Goal: Book appointment/travel/reservation

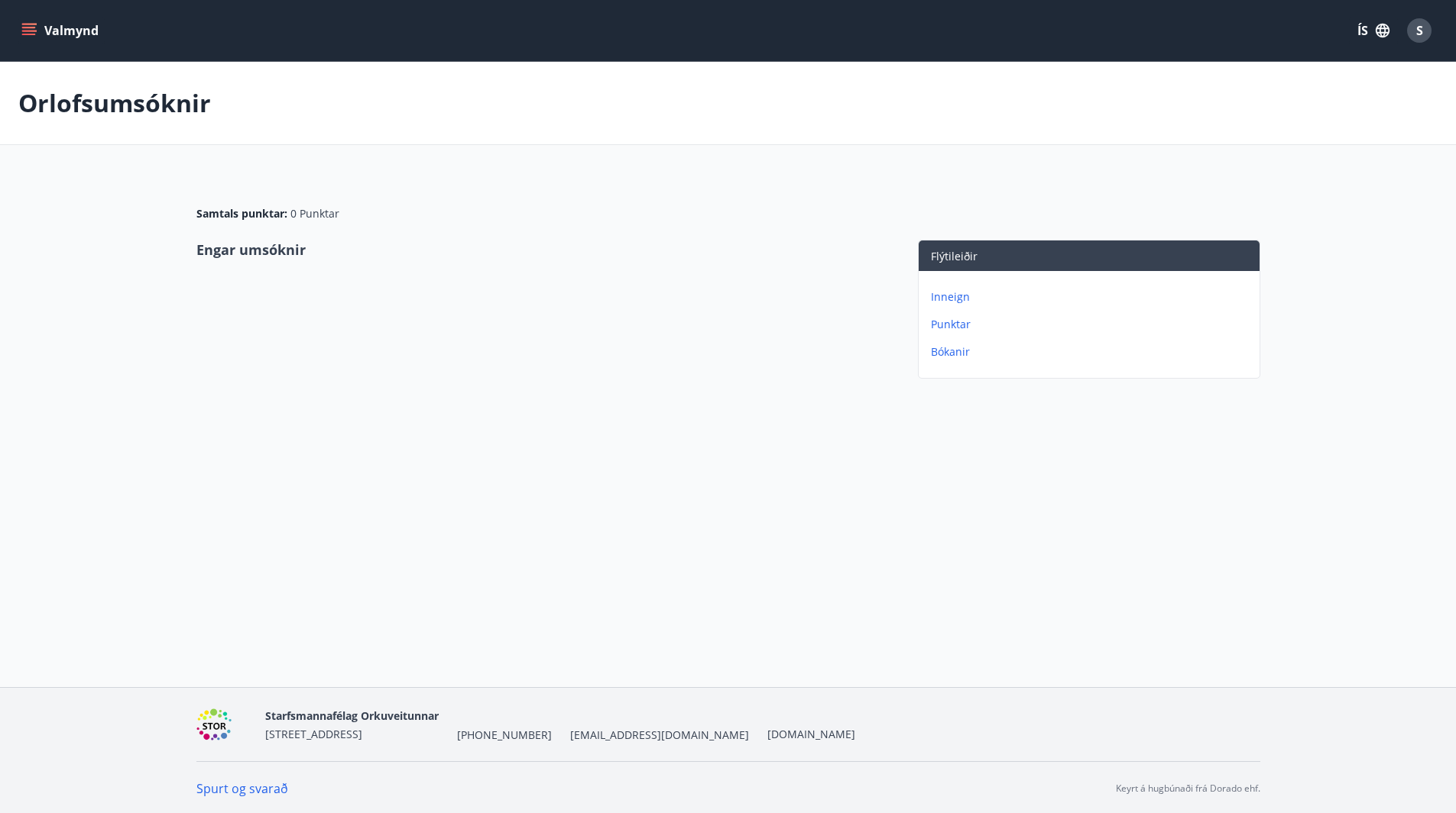
click at [59, 33] on button "Valmynd" at bounding box center [61, 31] width 86 height 28
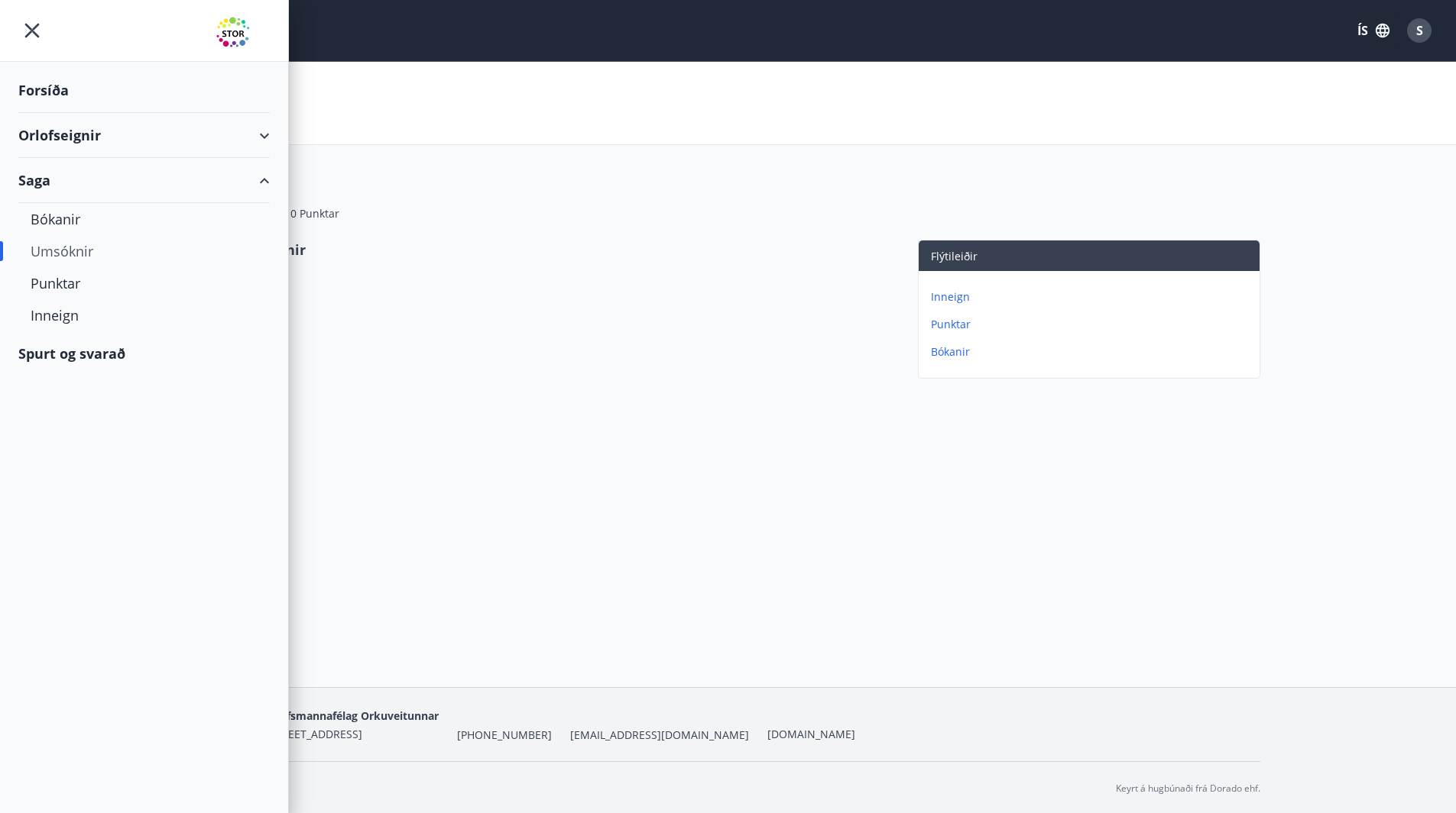
click at [56, 85] on div "Forsíða" at bounding box center [144, 90] width 251 height 45
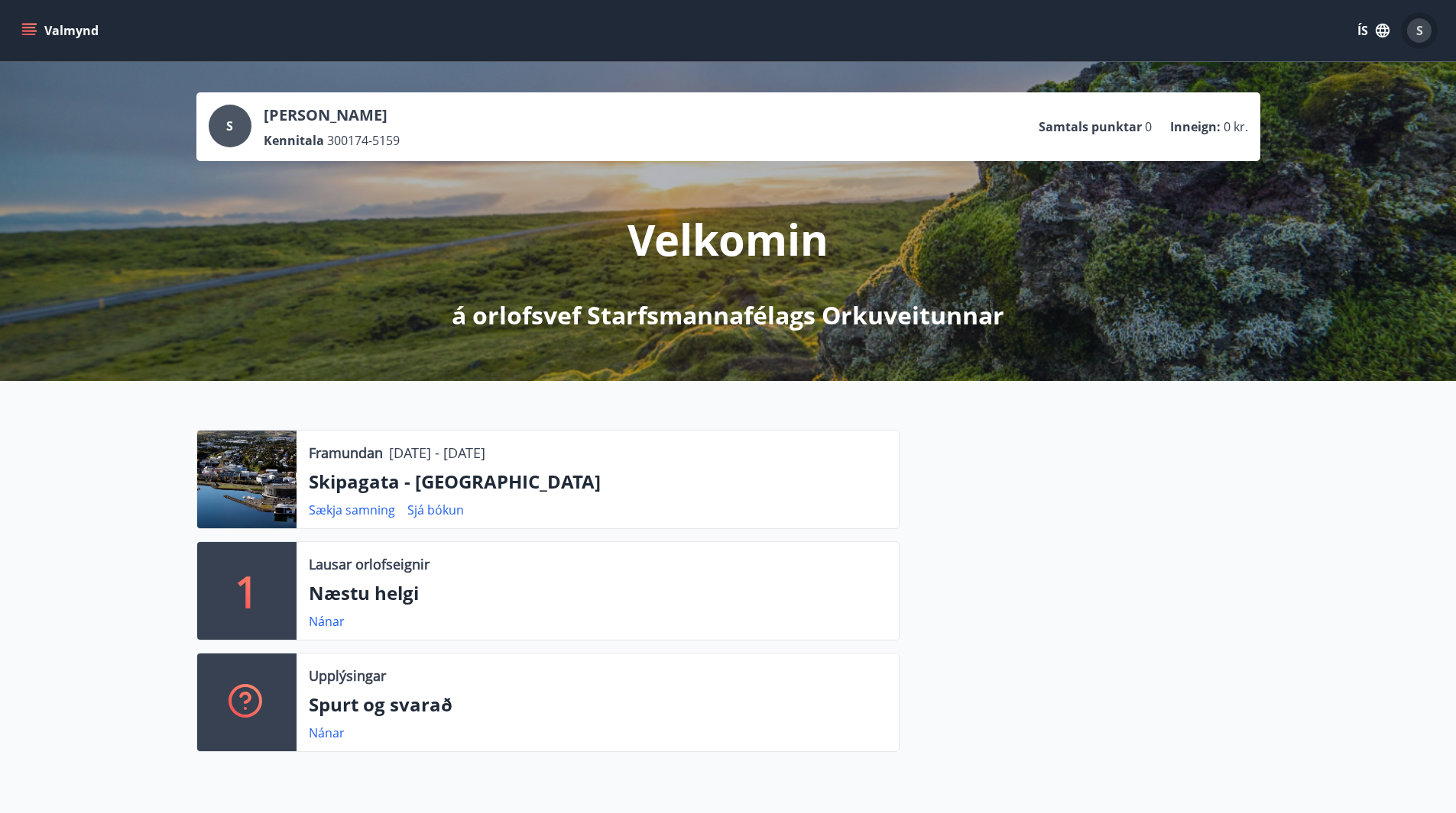
click at [1412, 26] on div "S" at bounding box center [1419, 30] width 24 height 24
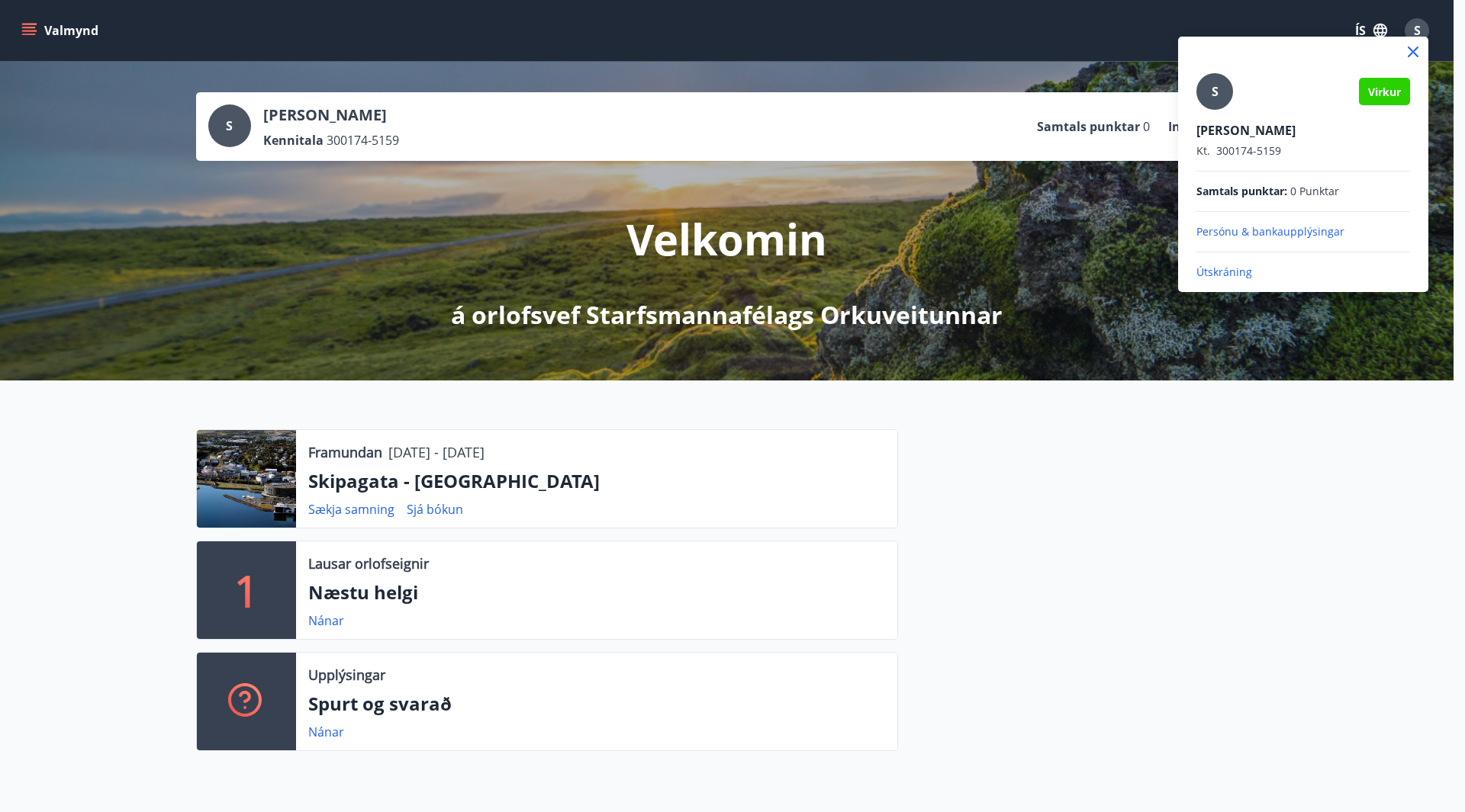
click at [1409, 26] on div at bounding box center [732, 406] width 1465 height 812
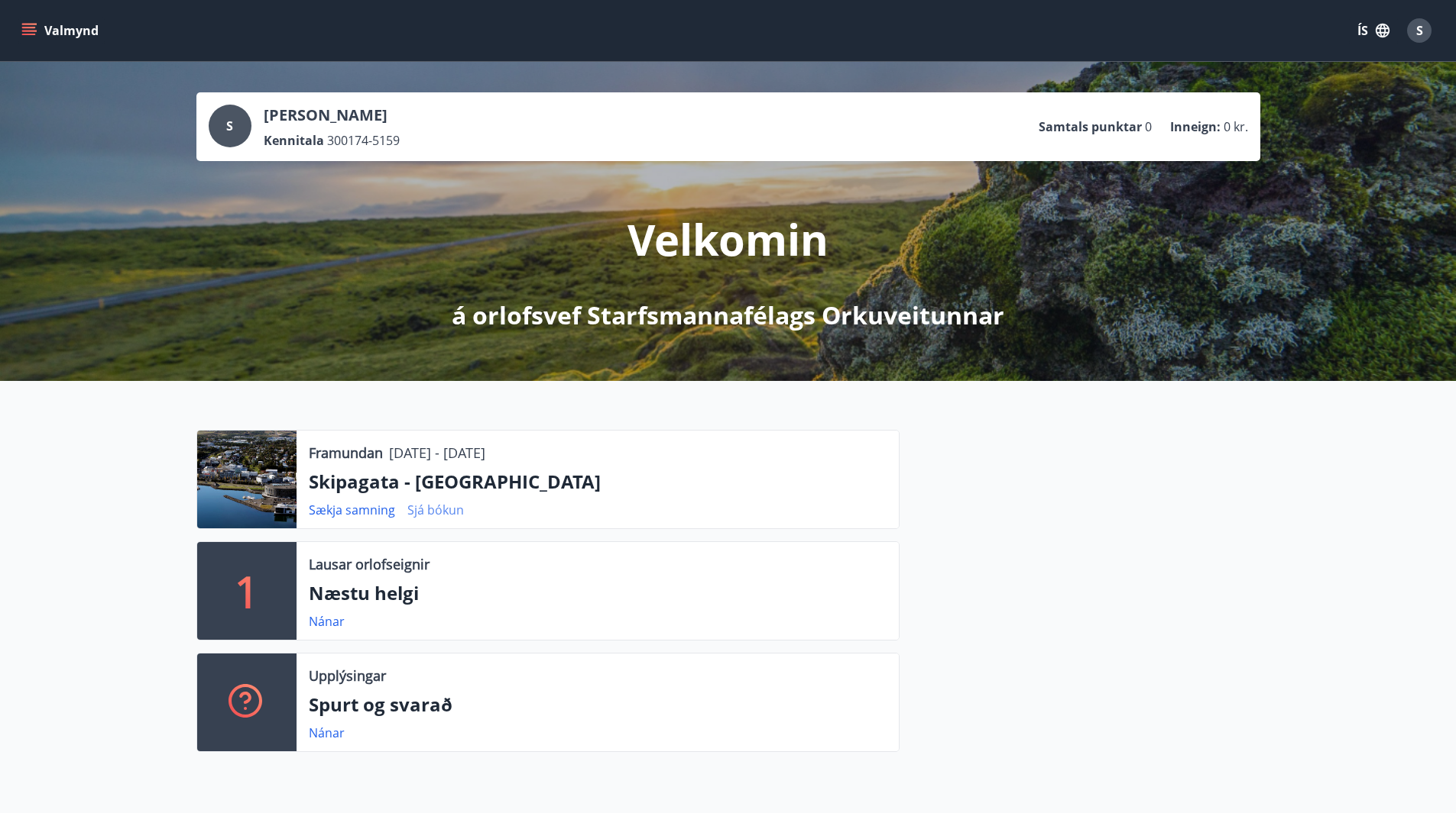
click at [433, 510] on link "Sjá bókun" at bounding box center [435, 510] width 57 height 17
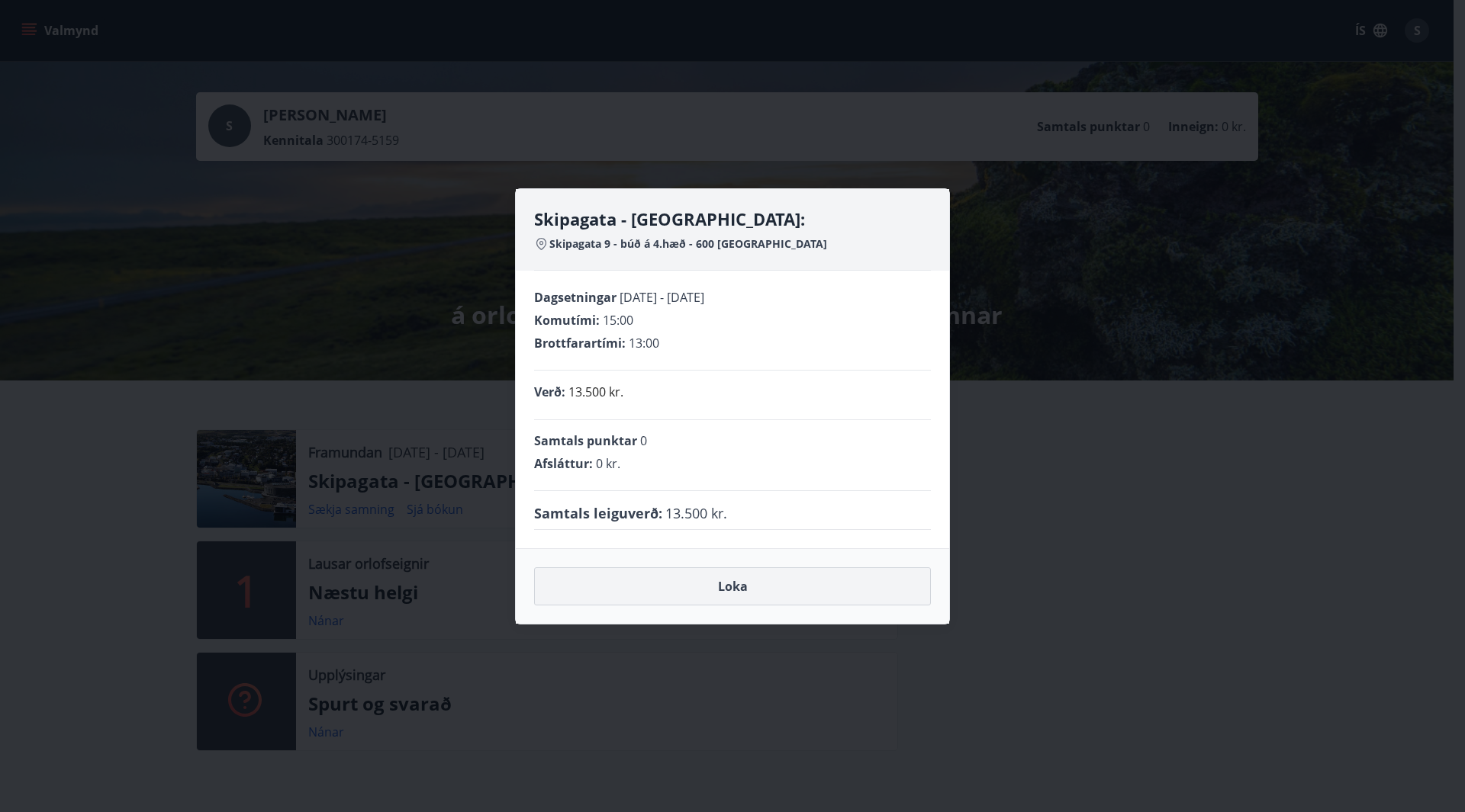
click at [720, 588] on button "Loka" at bounding box center [732, 587] width 396 height 38
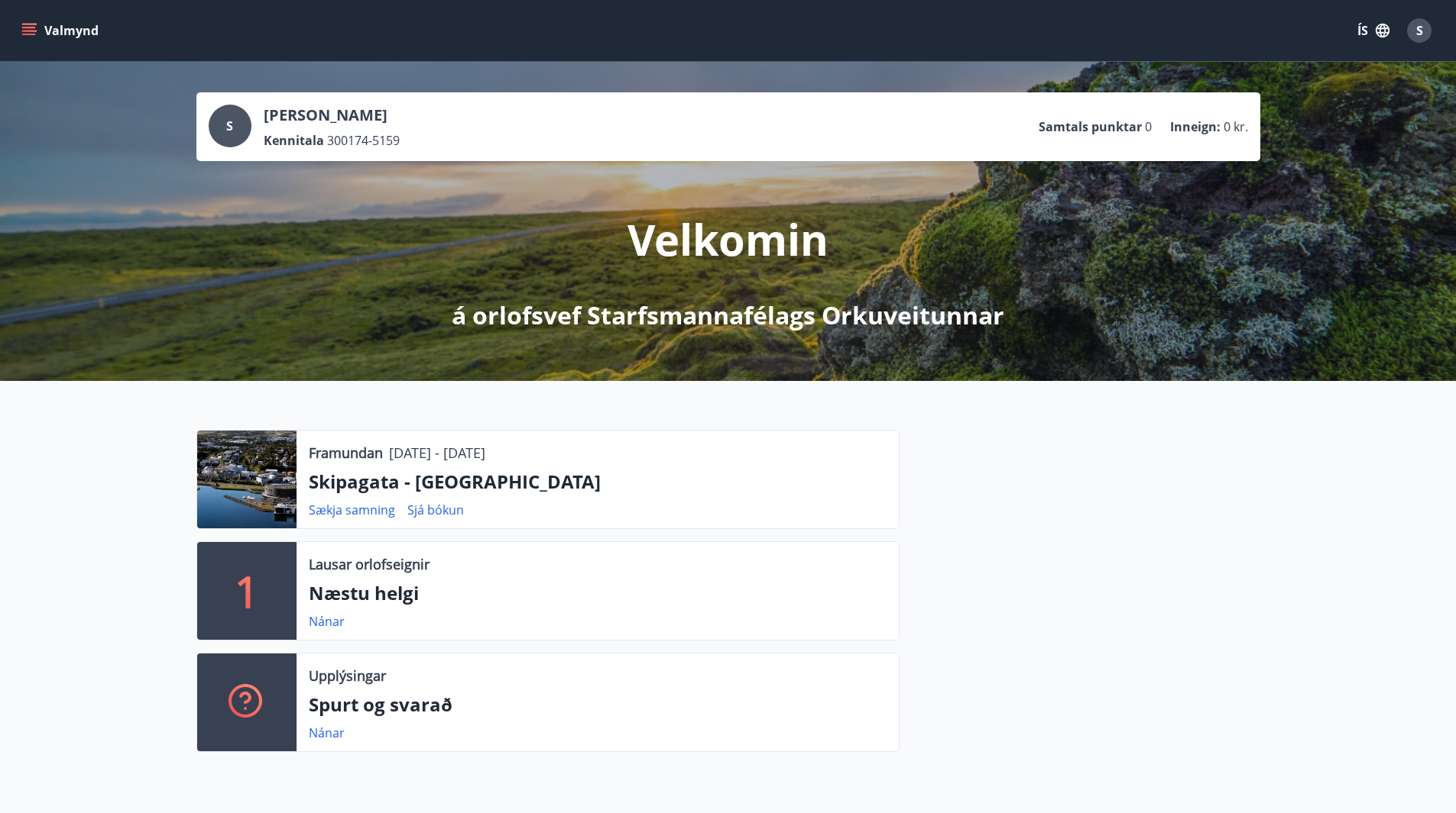
scroll to position [382, 0]
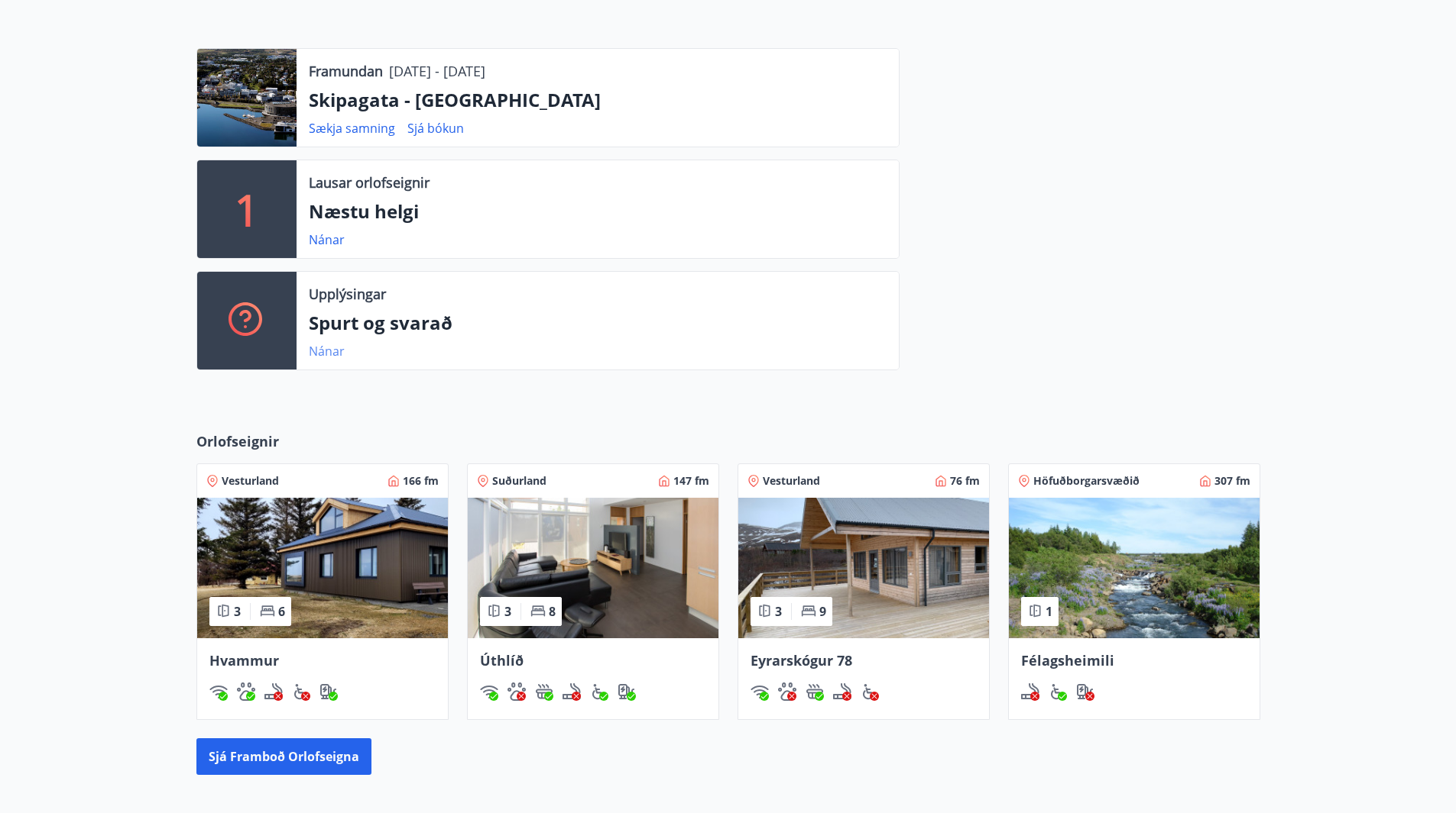
click at [326, 351] on link "Nánar" at bounding box center [326, 352] width 35 height 17
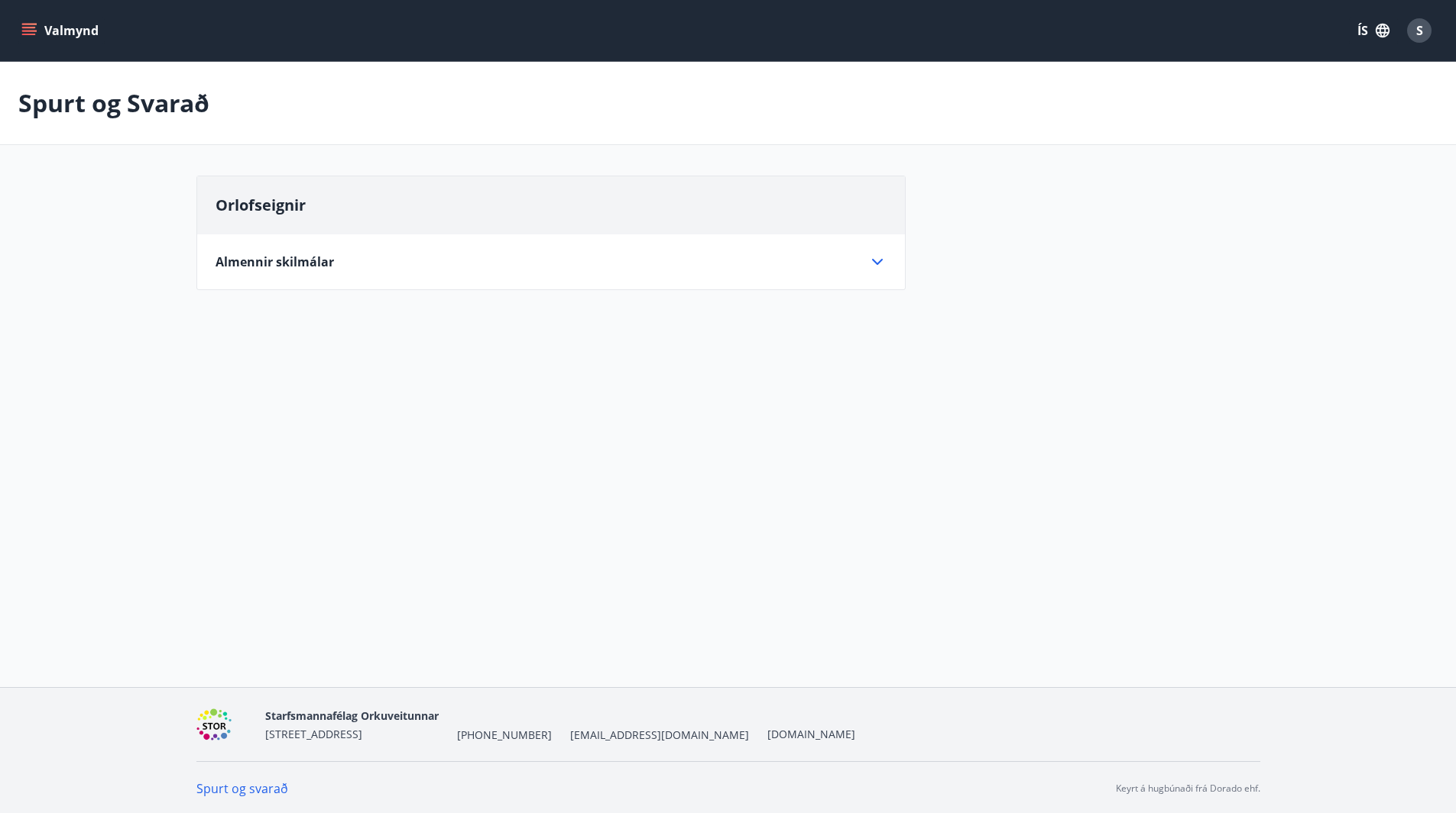
click at [873, 257] on icon at bounding box center [877, 262] width 18 height 18
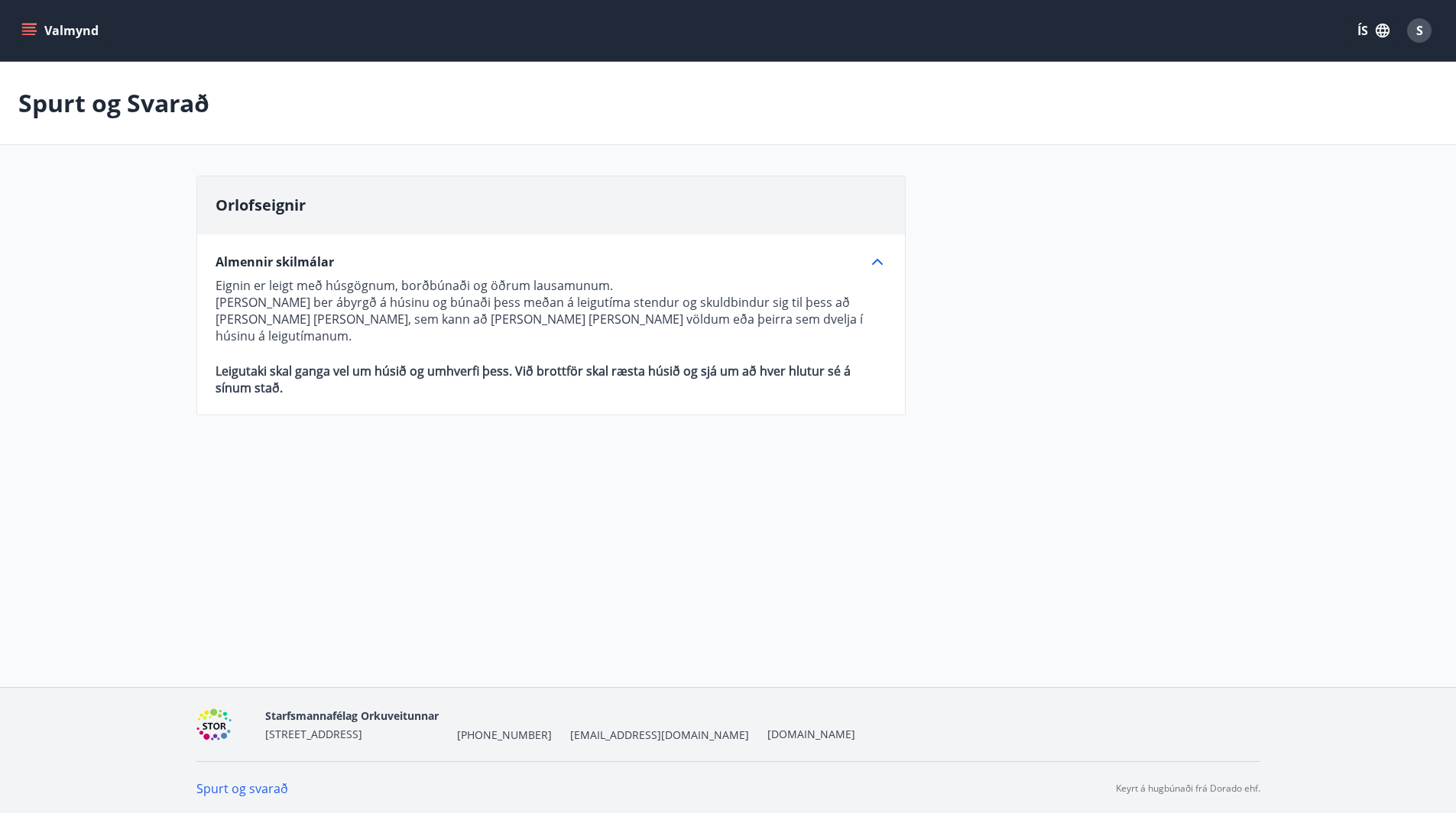
click at [881, 262] on icon at bounding box center [877, 262] width 18 height 18
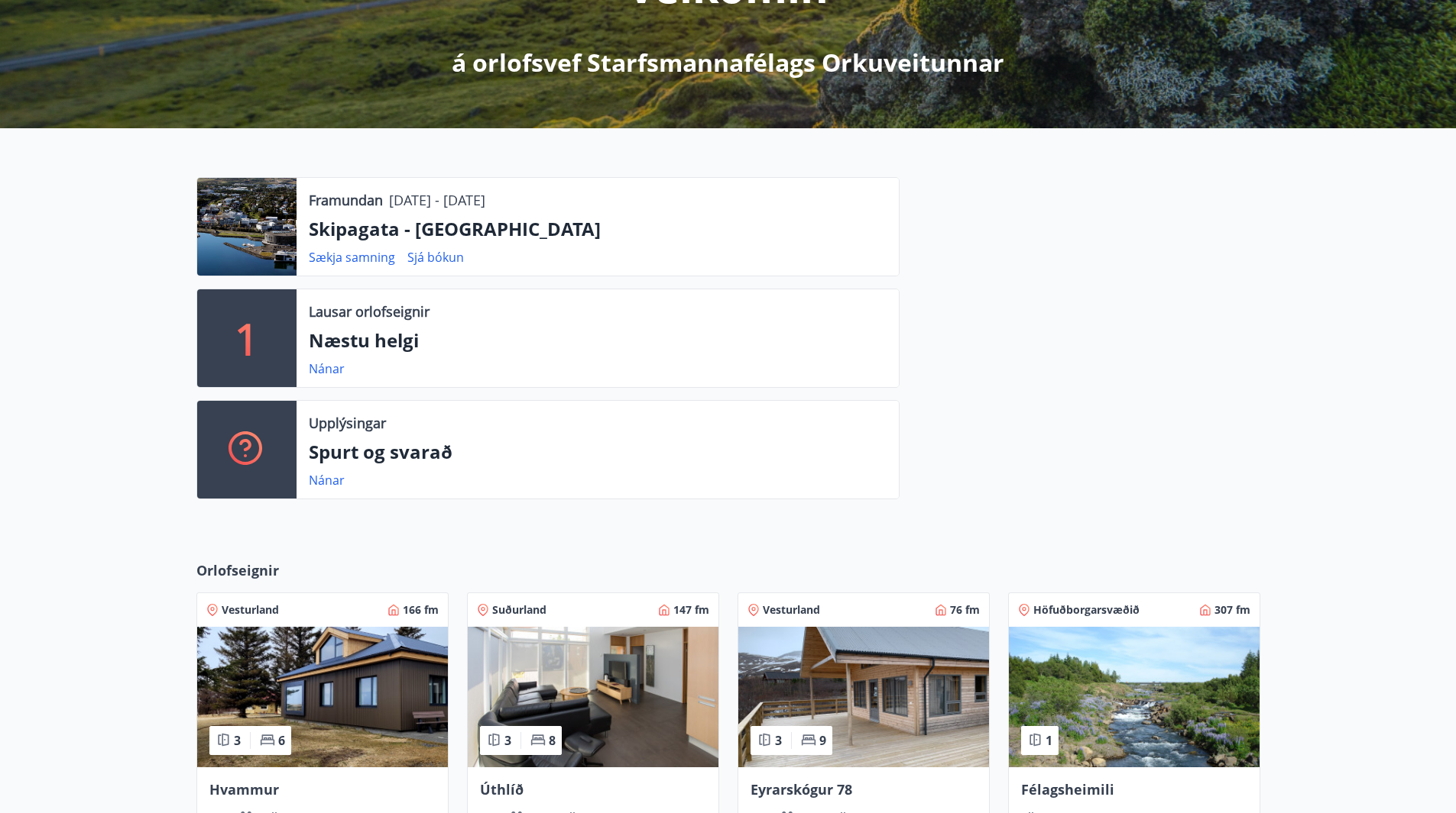
scroll to position [558, 0]
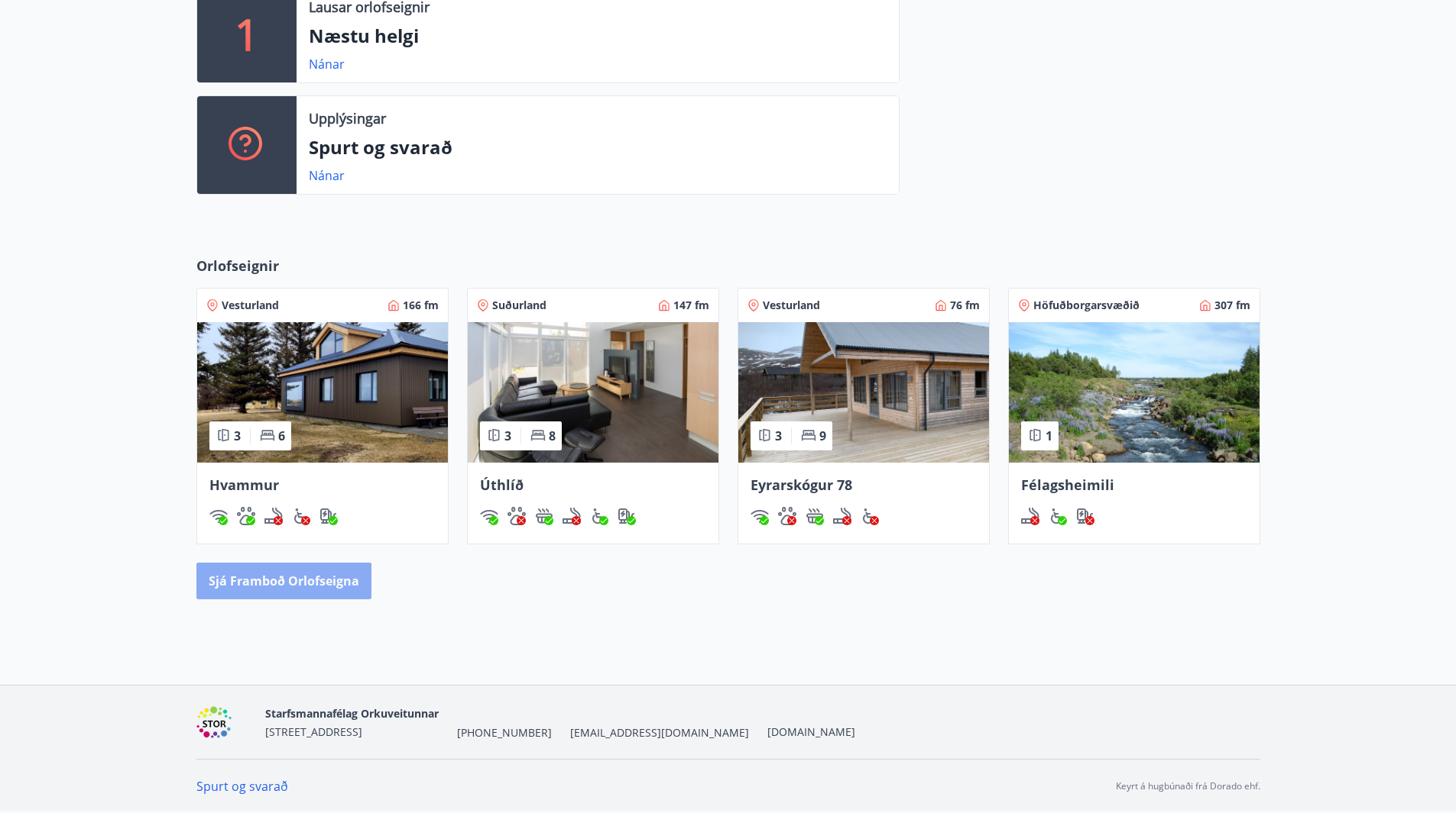
click at [250, 590] on button "Sjá framboð orlofseigna" at bounding box center [284, 581] width 175 height 36
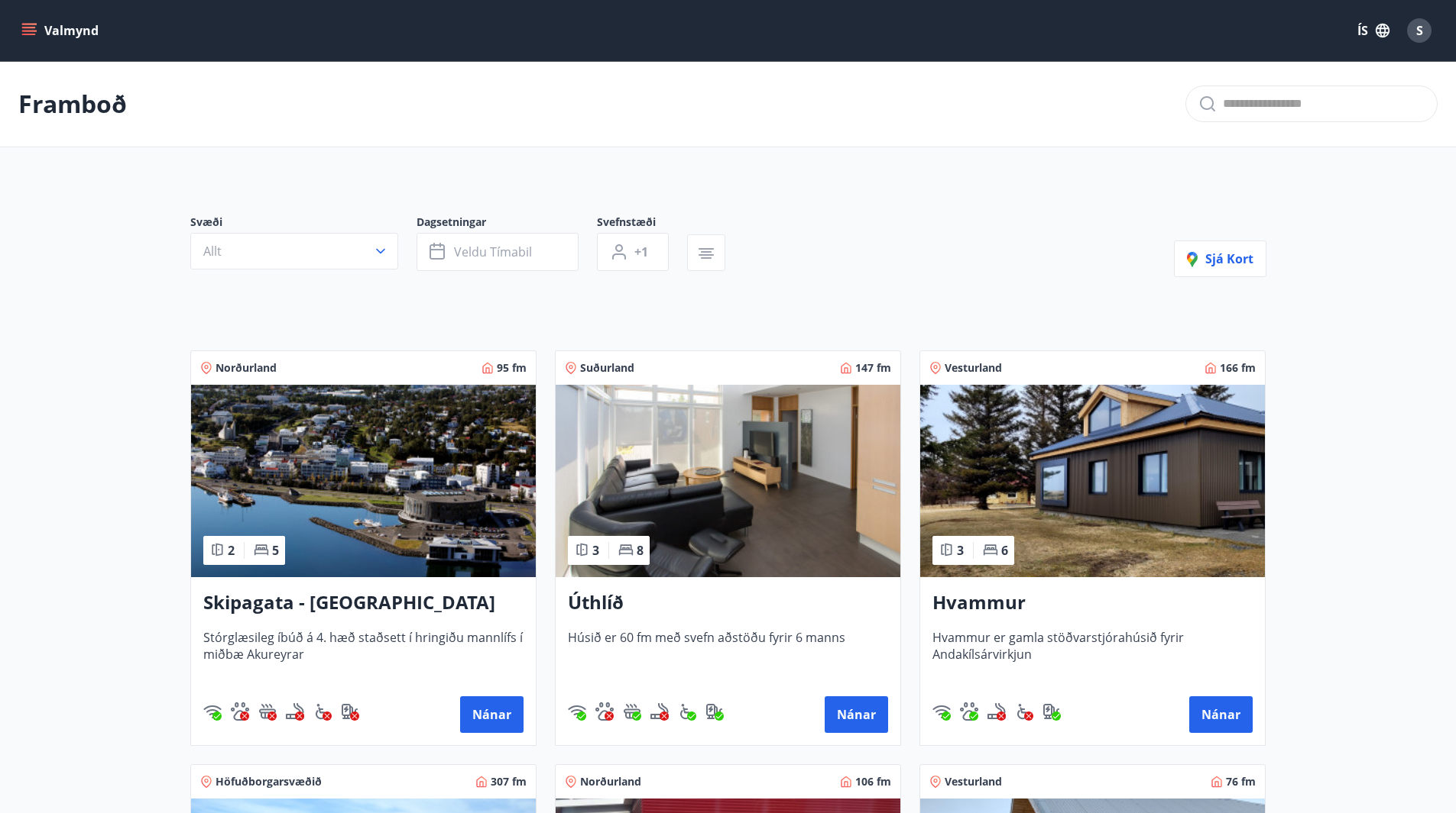
click at [354, 603] on h3 "Skipagata - [GEOGRAPHIC_DATA]" at bounding box center [364, 603] width 320 height 28
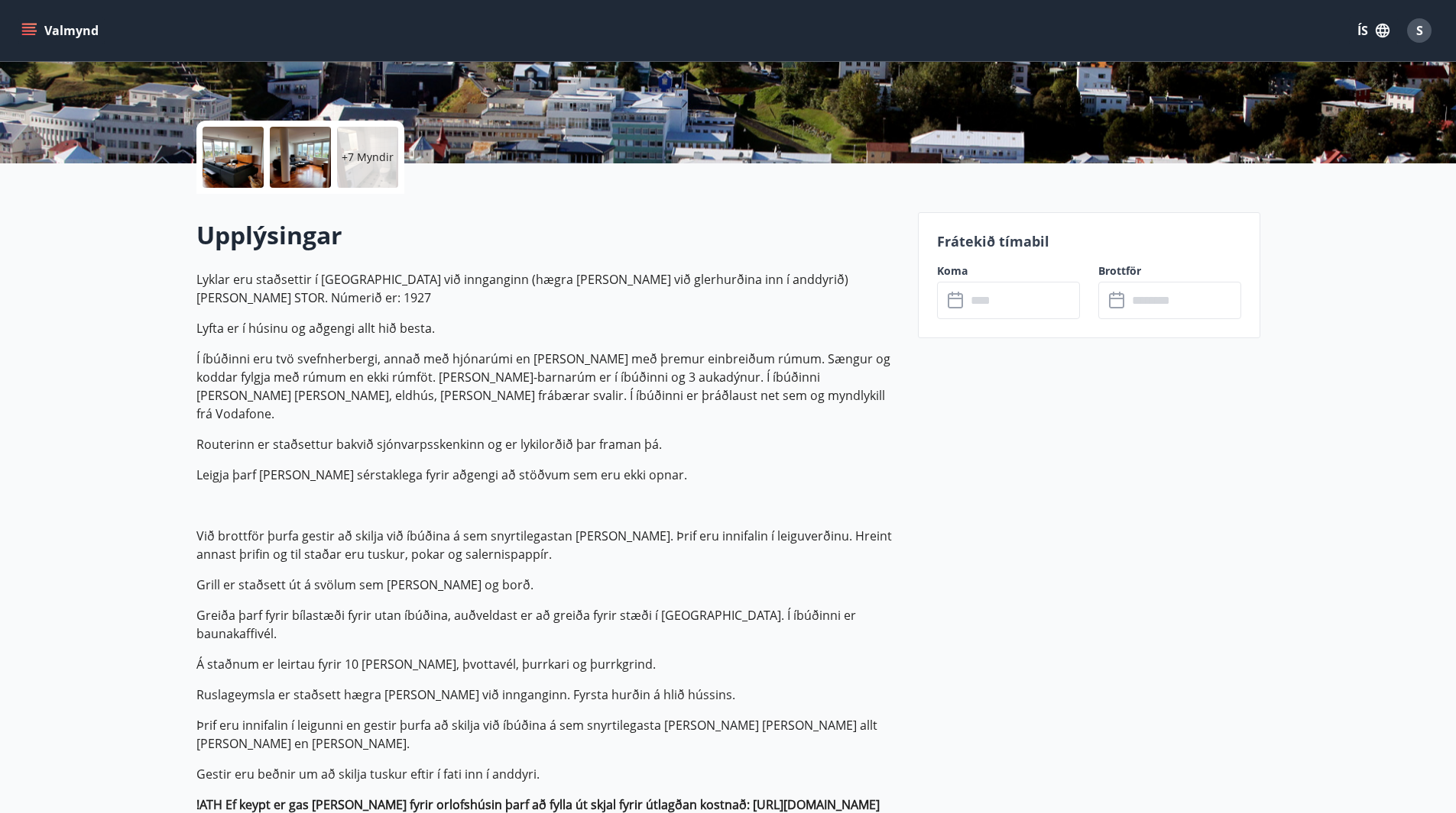
scroll to position [382, 0]
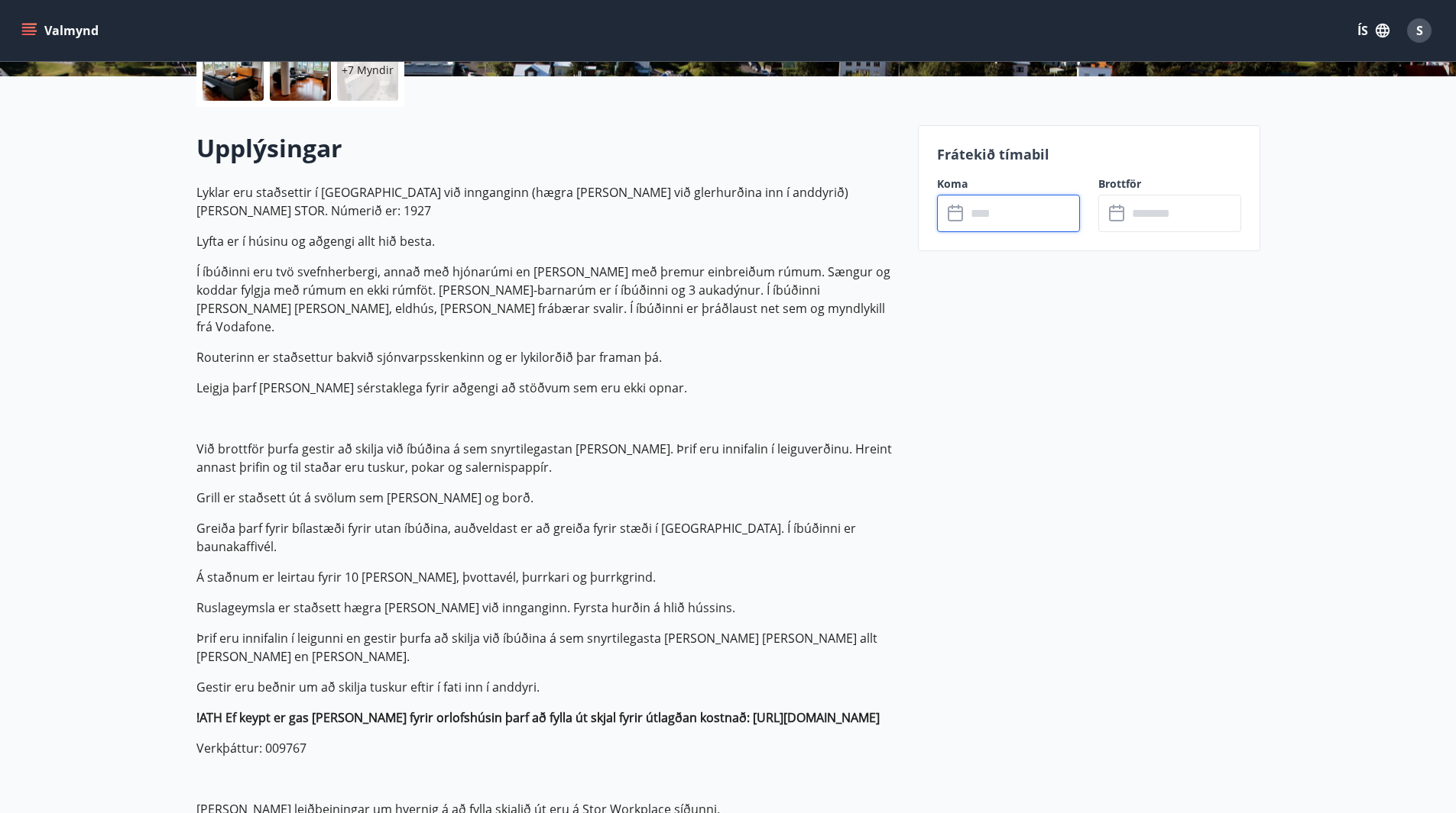
click at [998, 214] on input "text" at bounding box center [1022, 213] width 114 height 37
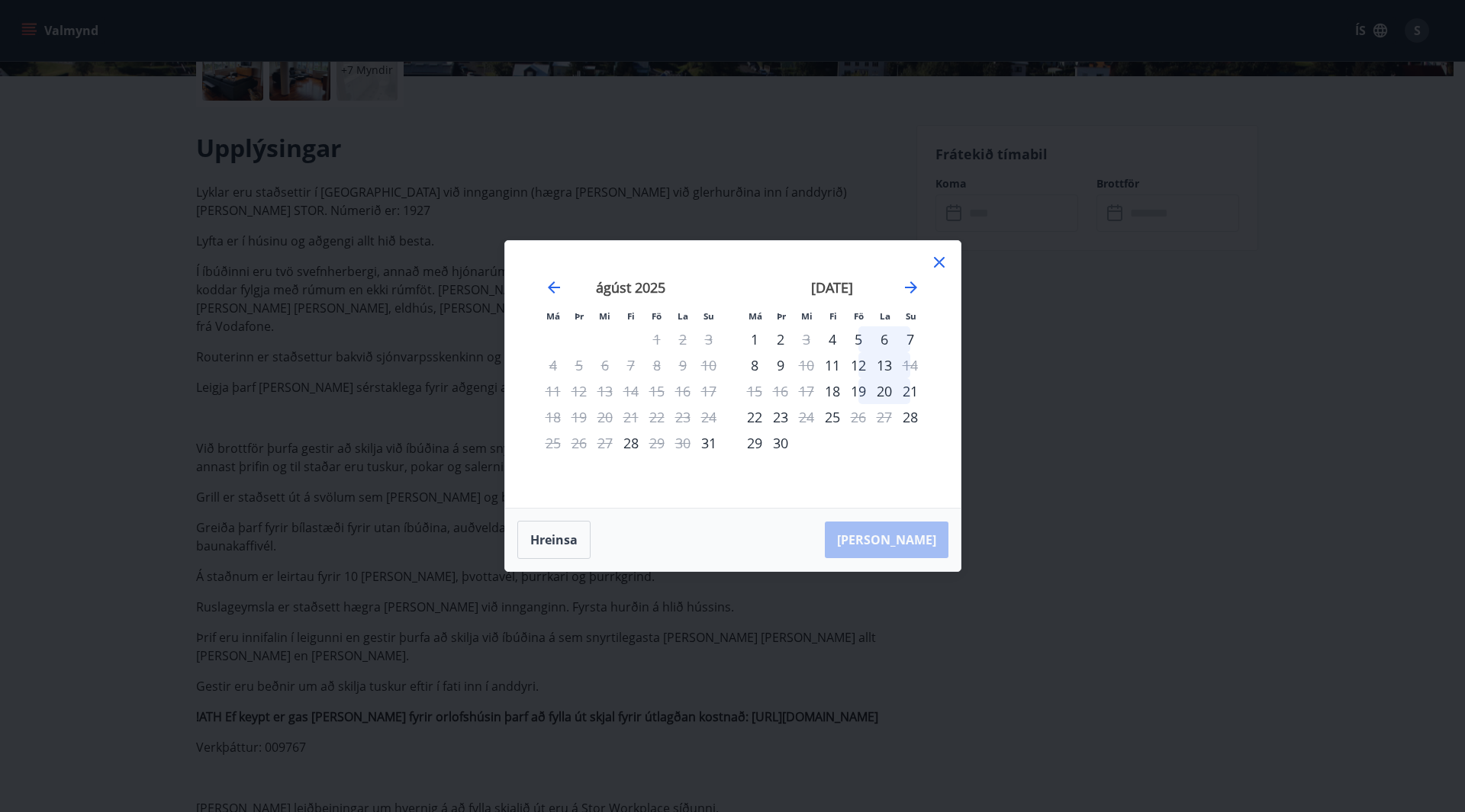
click at [942, 258] on icon at bounding box center [938, 261] width 18 height 18
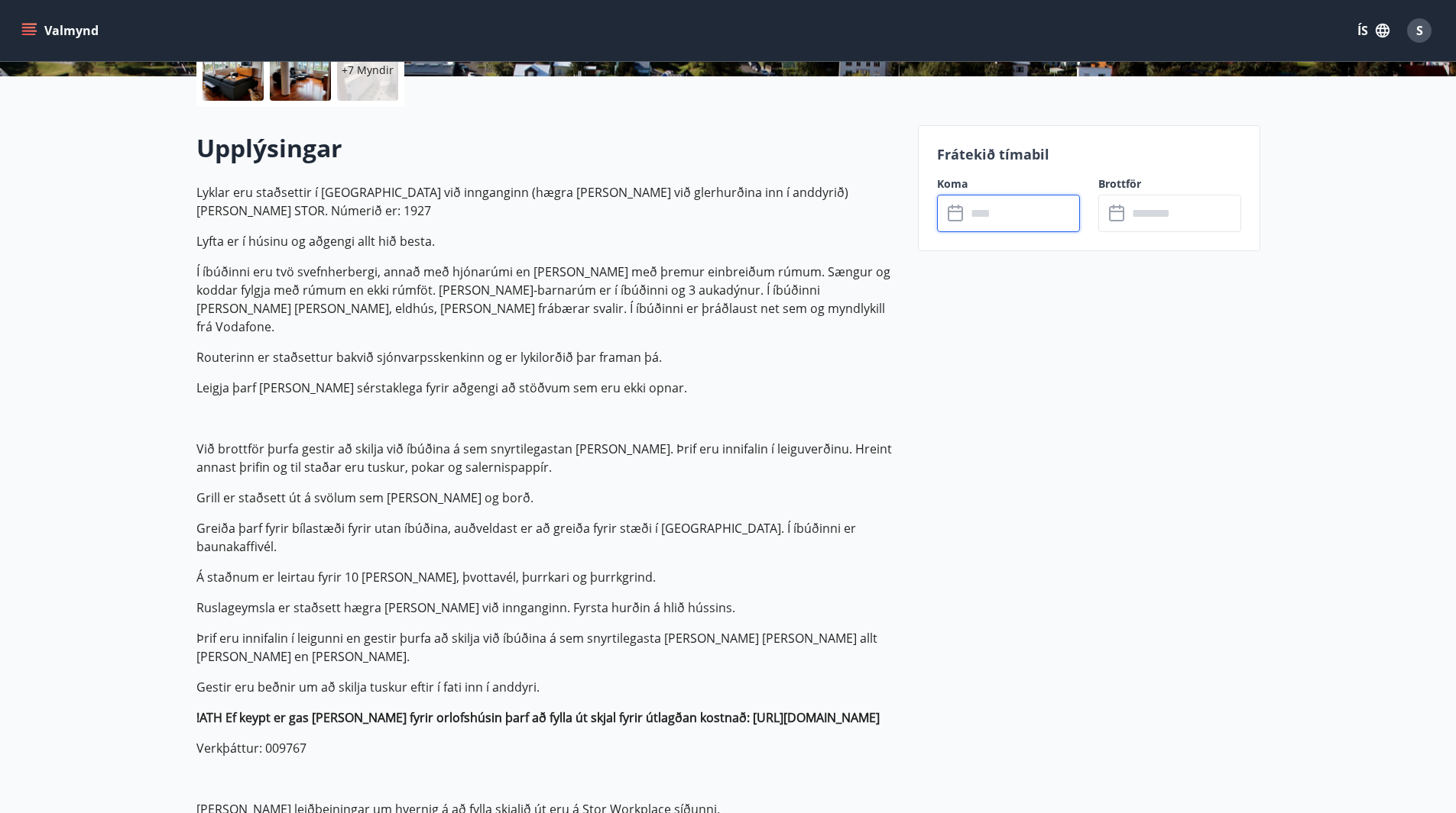
scroll to position [0, 0]
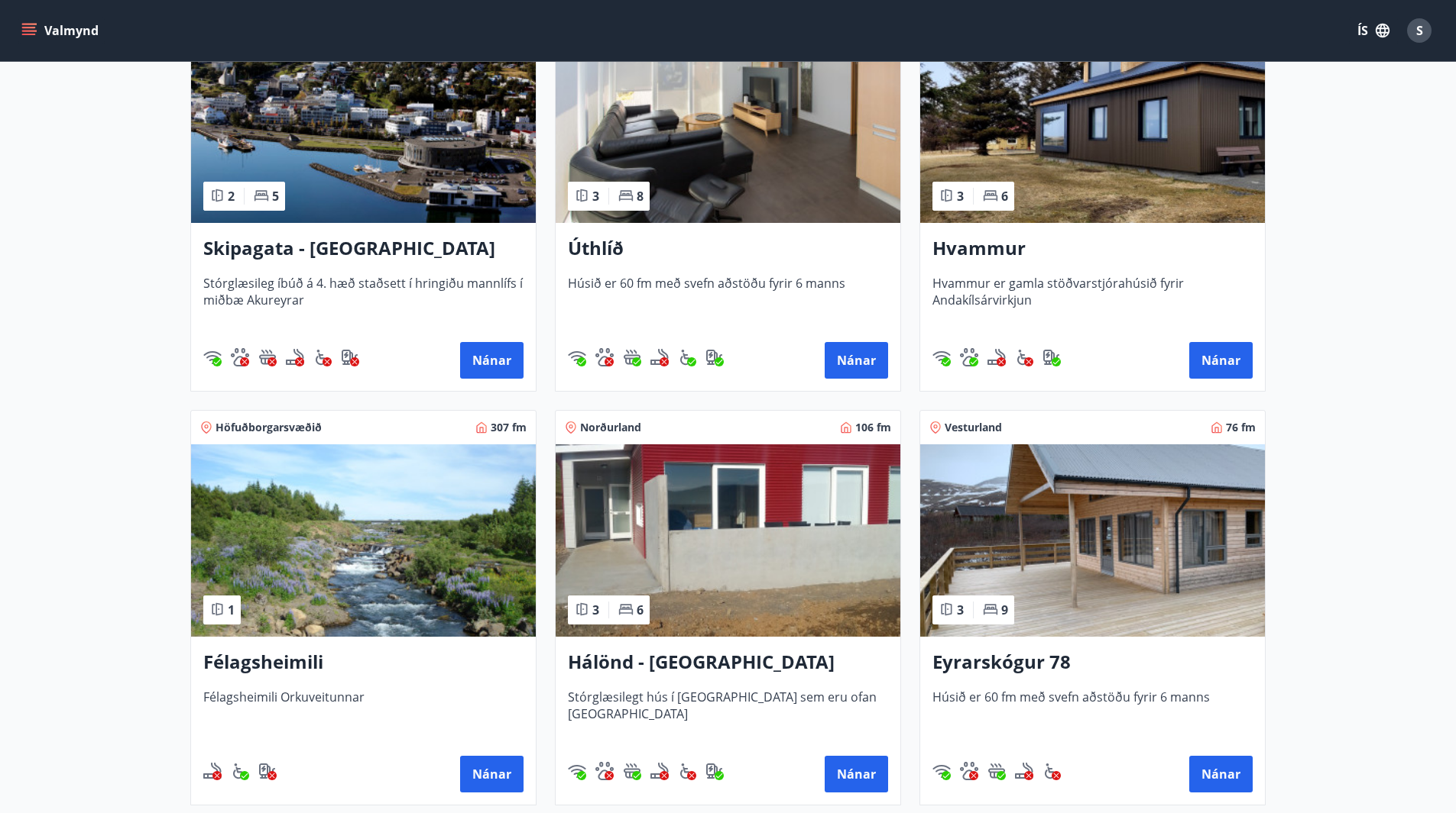
scroll to position [382, 0]
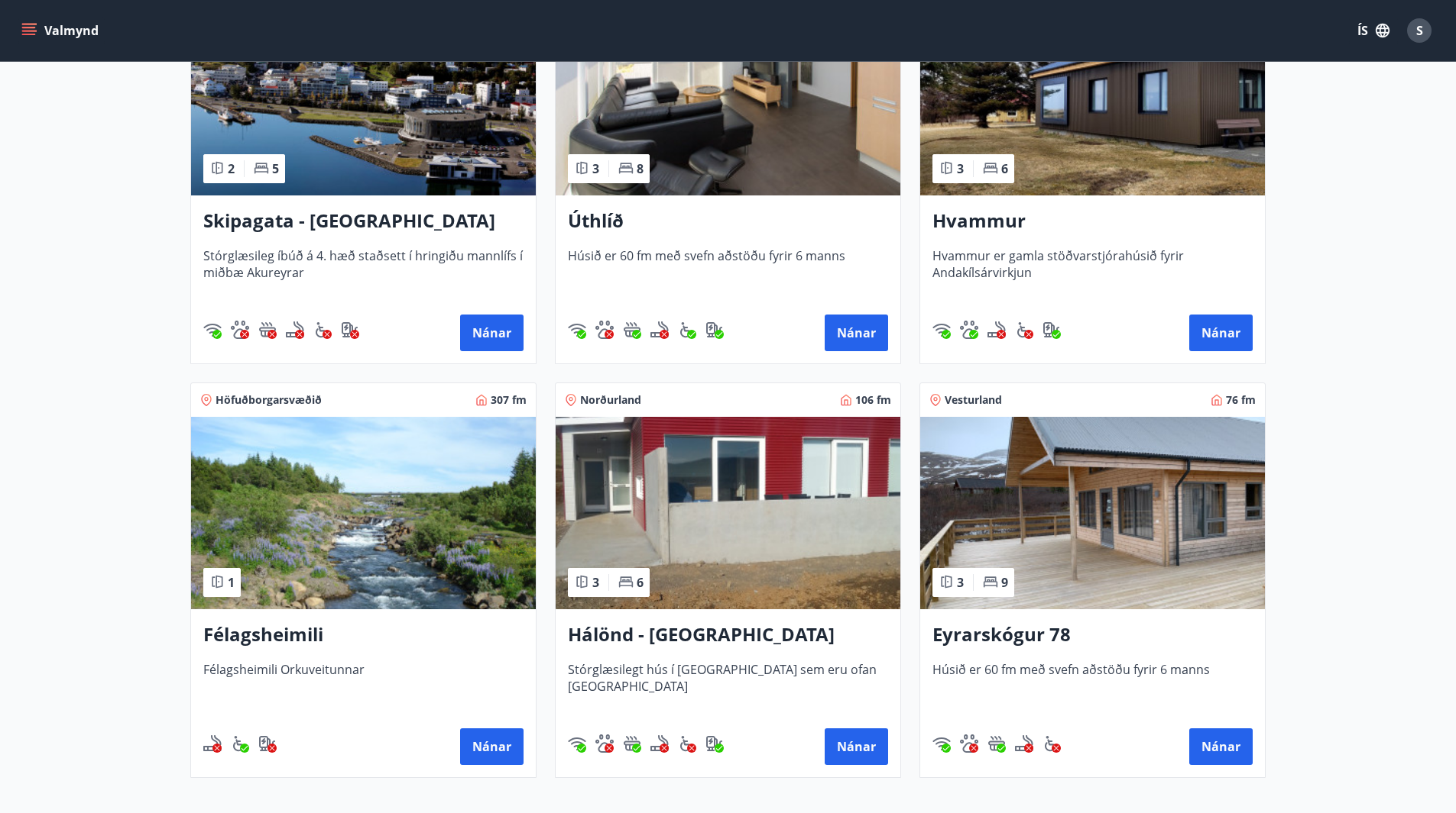
click at [672, 637] on h3 "Hálönd - [GEOGRAPHIC_DATA]" at bounding box center [728, 635] width 320 height 28
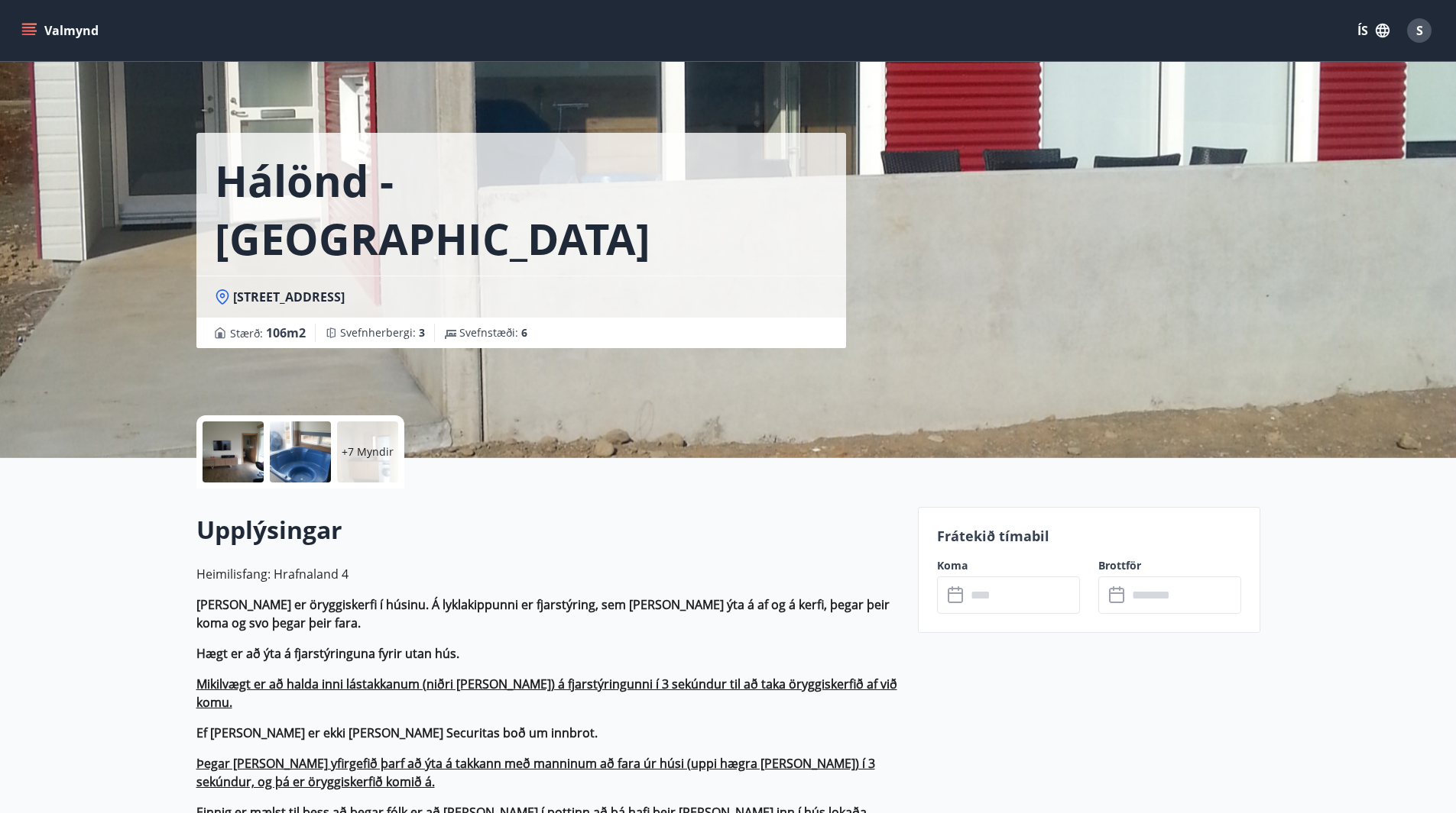
click at [990, 584] on input "text" at bounding box center [1022, 594] width 114 height 37
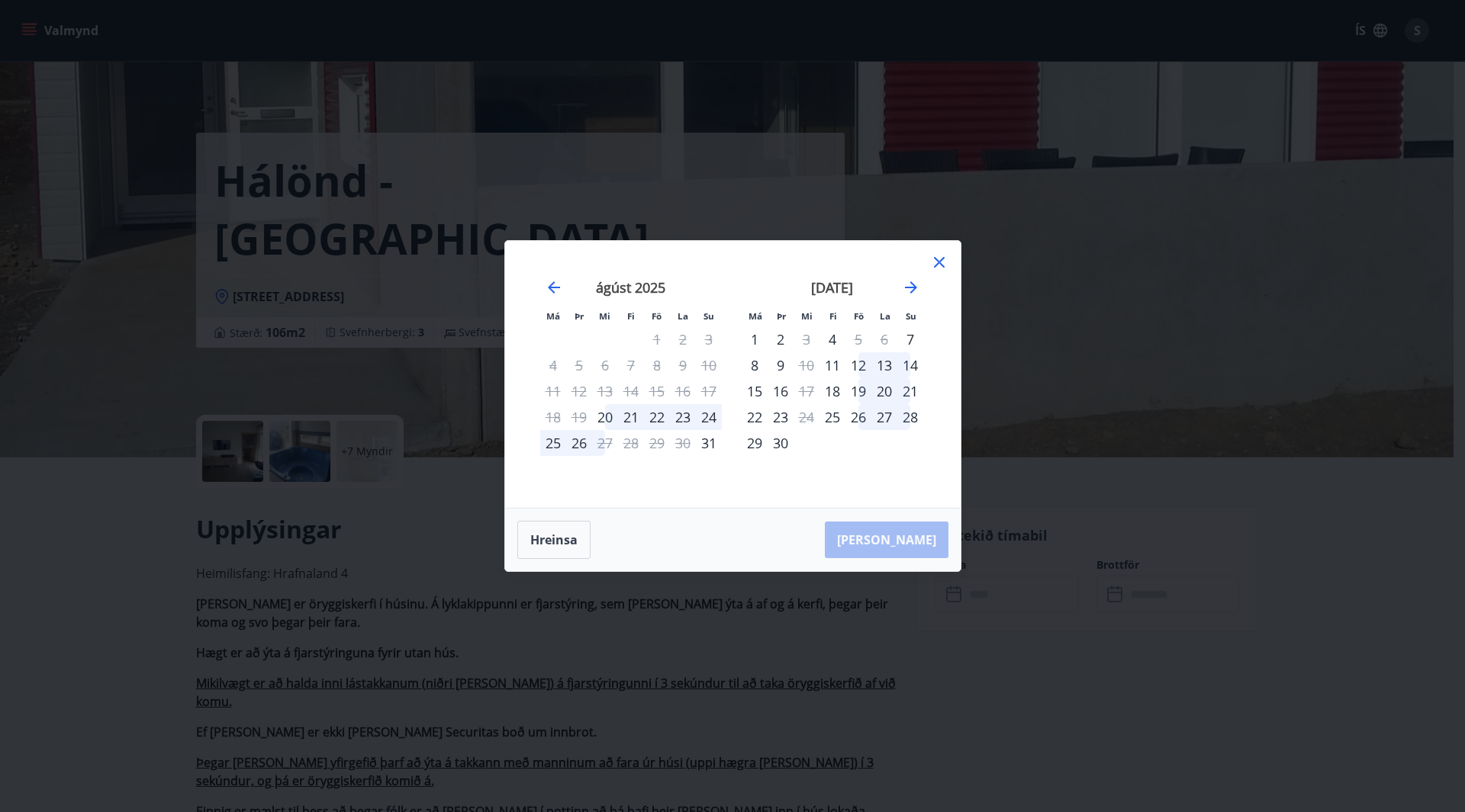
click at [942, 259] on icon at bounding box center [938, 261] width 11 height 11
